Goal: Task Accomplishment & Management: Use online tool/utility

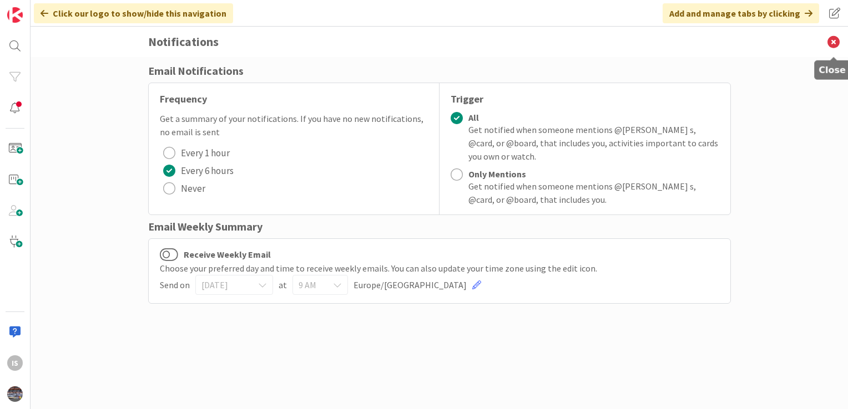
click at [834, 42] on icon at bounding box center [833, 42] width 29 height 31
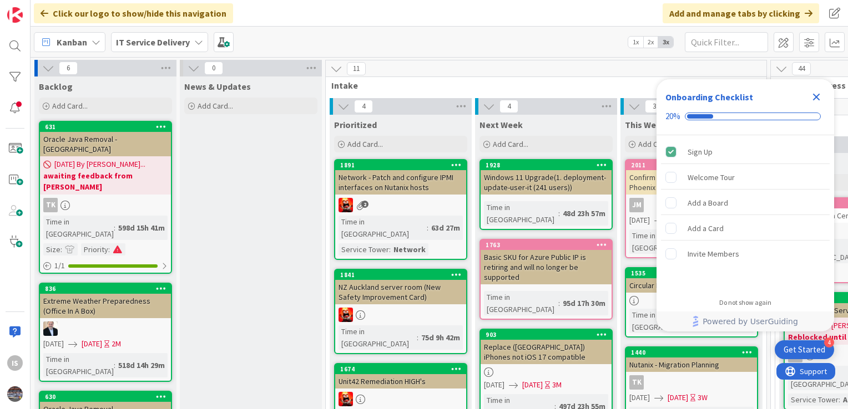
click at [815, 96] on icon "Close Checklist" at bounding box center [816, 97] width 7 height 7
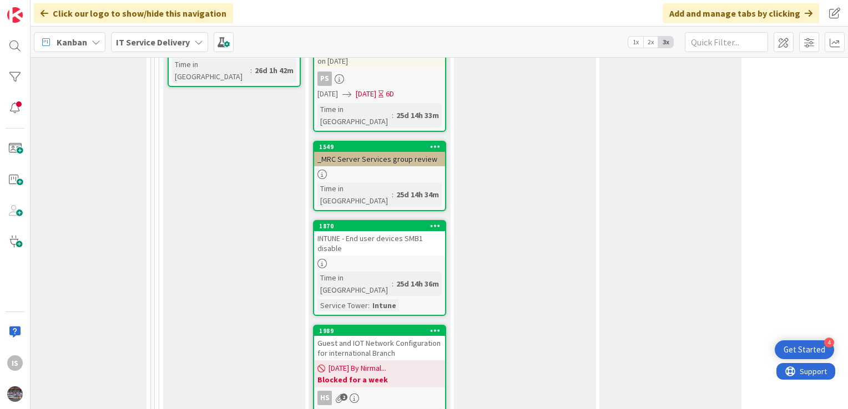
scroll to position [763, 616]
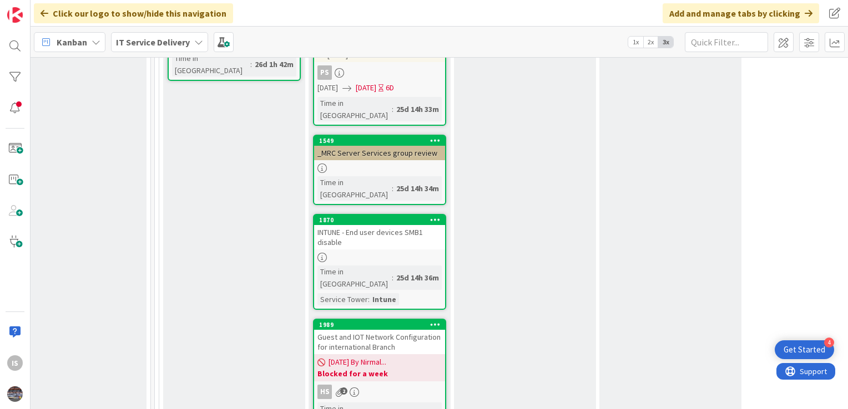
click at [347, 225] on div "INTUNE - End user devices SMB1 disable" at bounding box center [379, 237] width 131 height 24
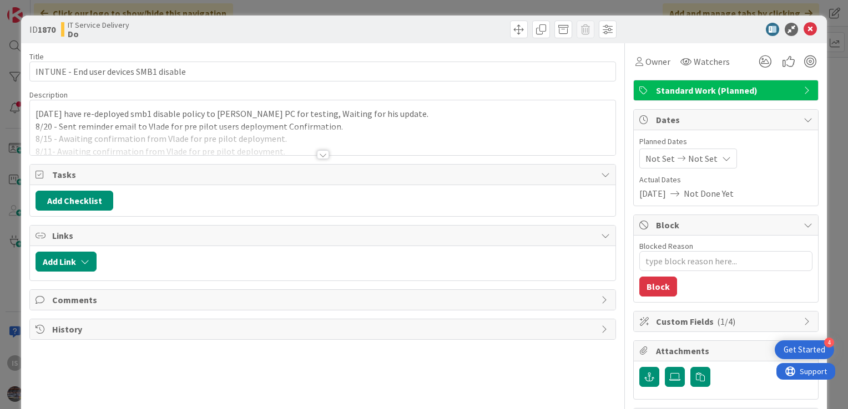
type textarea "x"
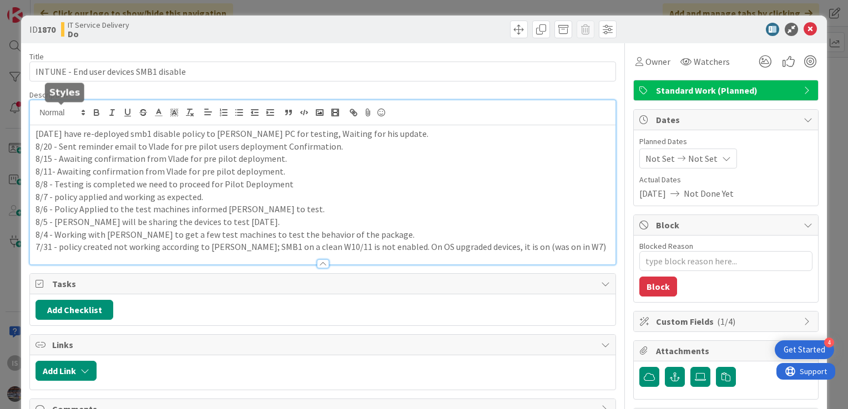
click at [36, 115] on div "8/25 - We have re-deployed smb1 disable policy to Vlade PC for testing, Waiting…" at bounding box center [322, 182] width 585 height 164
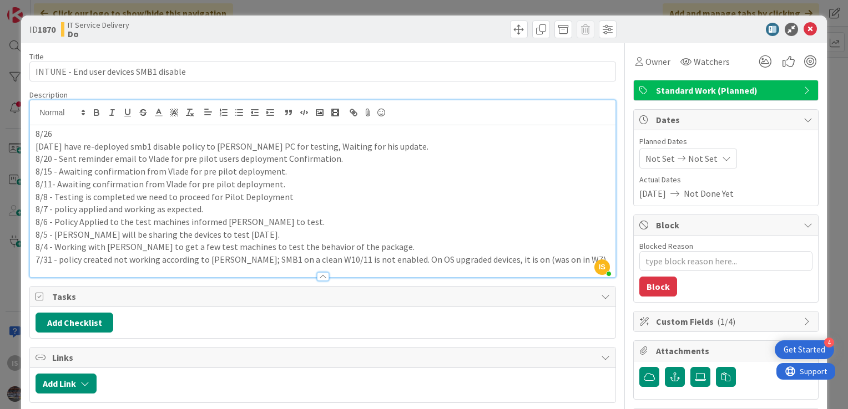
click at [59, 131] on p "8/26" at bounding box center [323, 134] width 574 height 13
click at [78, 130] on p "8/26 -" at bounding box center [323, 134] width 574 height 13
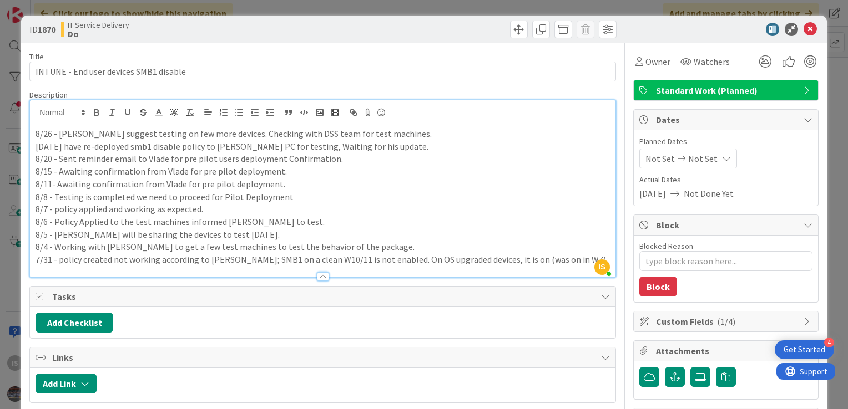
click at [108, 133] on p "8/26 - Vlade suggest testing on few more devices. Checking with DSS team for te…" at bounding box center [323, 134] width 574 height 13
type textarea "x"
click at [803, 25] on icon at bounding box center [809, 29] width 13 height 13
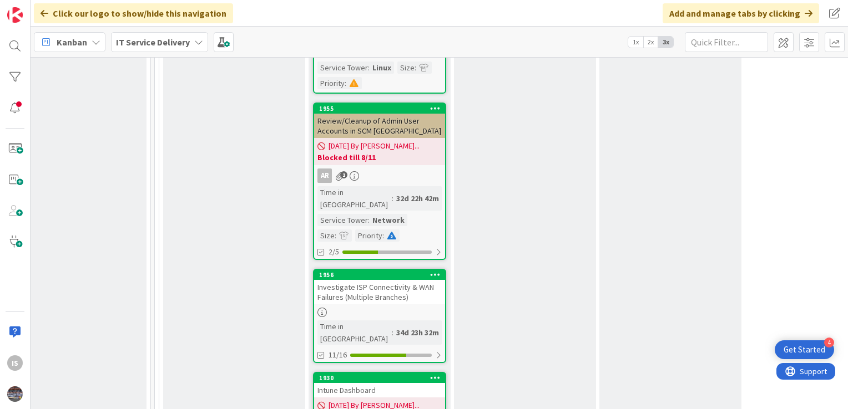
scroll to position [1748, 616]
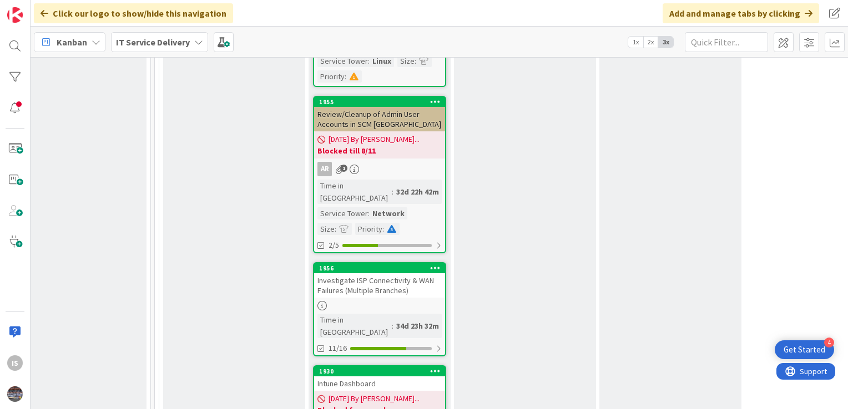
click at [334, 377] on div "Intune Dashboard" at bounding box center [379, 384] width 131 height 14
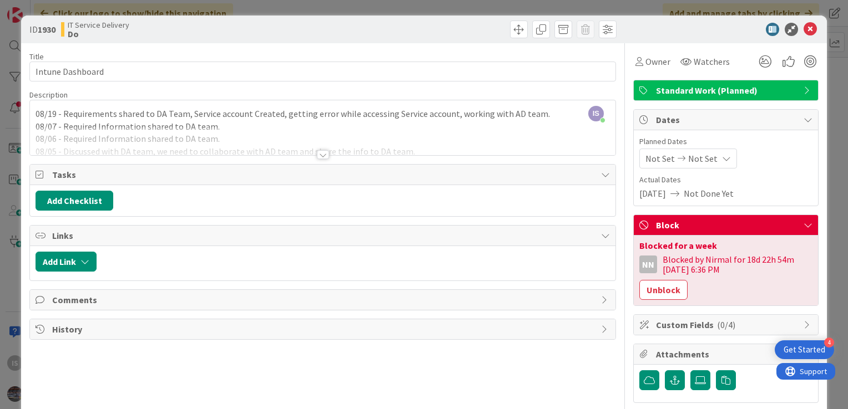
click at [54, 113] on div "IS Ilayaraja s just joined 08/19 - Requirements shared to DA Team, Service acco…" at bounding box center [322, 127] width 585 height 55
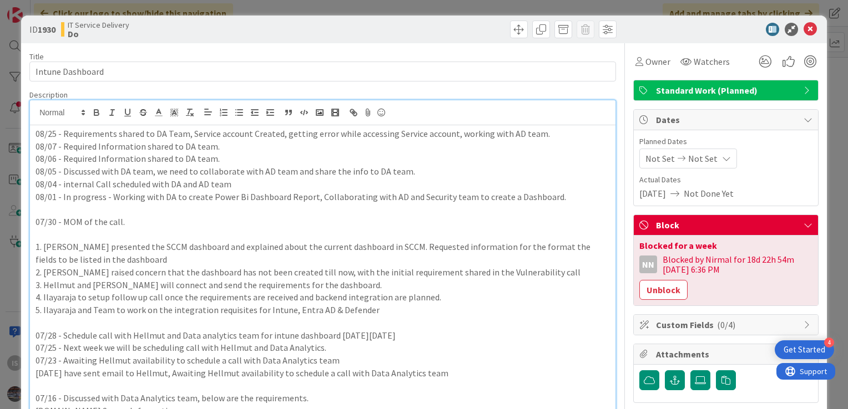
click at [53, 144] on p "08/07 - Required Information shared to DA team." at bounding box center [323, 146] width 574 height 13
click at [806, 23] on icon at bounding box center [809, 29] width 13 height 13
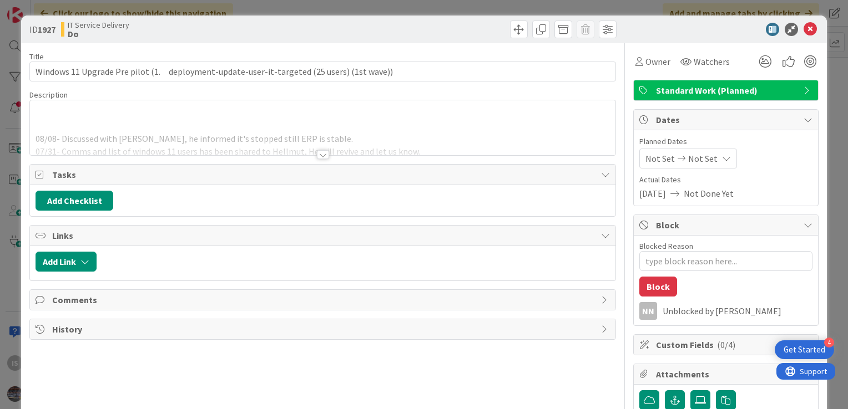
type textarea "x"
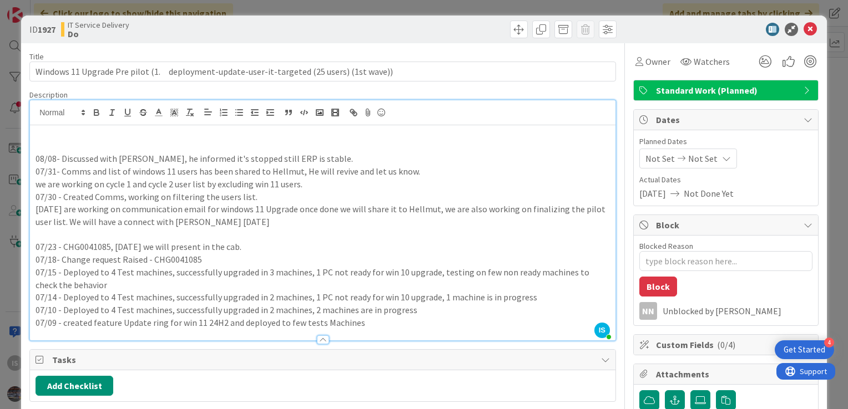
click at [58, 119] on div "IS Ilayaraja s just joined 08/08- Discussed with Scott, he informed it's stoppe…" at bounding box center [322, 220] width 585 height 240
click at [257, 144] on p "08/26 - Yesterday discussed with scott, Discussed with Scott, he informed it's …" at bounding box center [323, 146] width 574 height 13
click at [246, 147] on p "08/26 - Yesterday discussed with scott, he informed it's on hold till ERP is st…" at bounding box center [323, 146] width 574 height 13
click at [351, 141] on p "08/26 - Yesterday discussed with scott, he informed to keep on hold till ERP is…" at bounding box center [323, 146] width 574 height 13
type textarea "x"
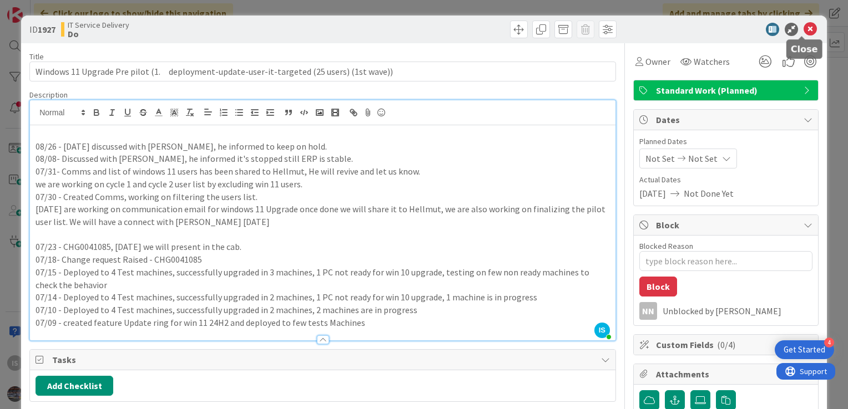
click at [803, 30] on icon at bounding box center [809, 29] width 13 height 13
